Goal: Browse casually: Explore the website without a specific task or goal

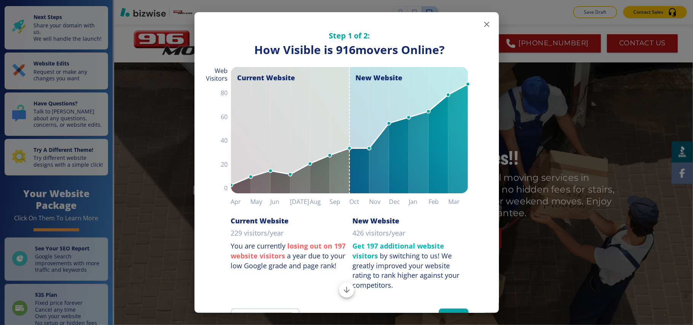
click at [484, 23] on icon "button" at bounding box center [486, 24] width 5 height 5
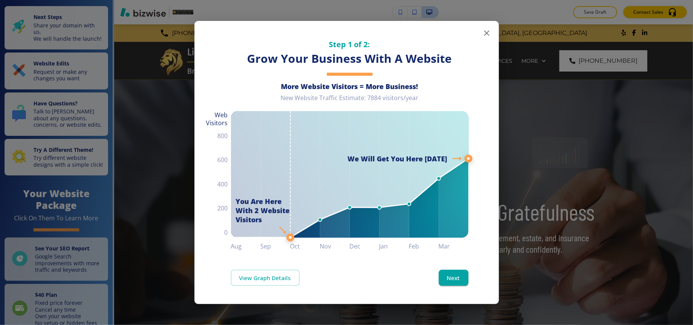
click at [489, 33] on icon "button" at bounding box center [486, 33] width 9 height 9
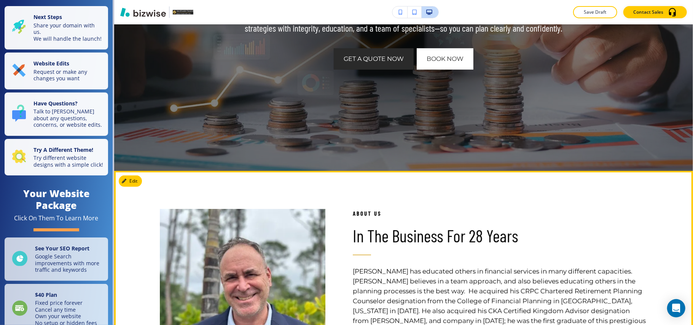
scroll to position [355, 0]
